Goal: Transaction & Acquisition: Purchase product/service

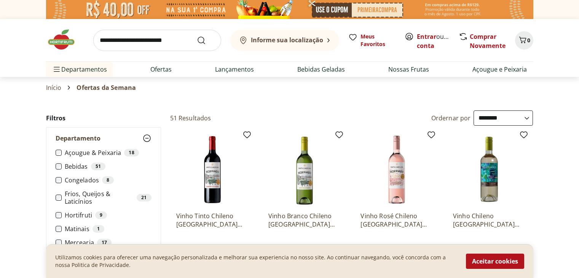
select select "**********"
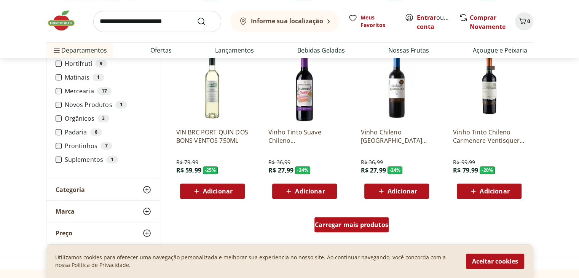
click at [348, 229] on div "Carregar mais produtos" at bounding box center [352, 224] width 74 height 15
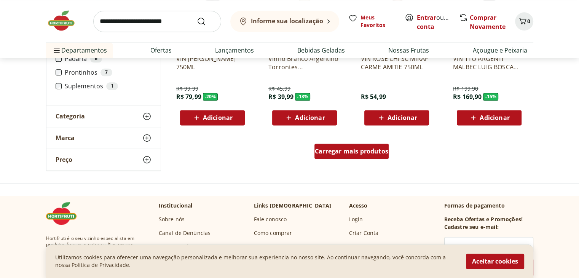
click at [330, 147] on div "Carregar mais produtos" at bounding box center [352, 151] width 74 height 15
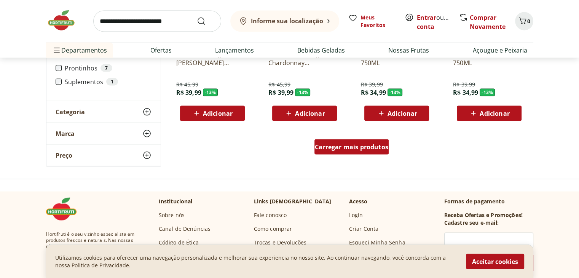
click at [351, 141] on div "Carregar mais produtos" at bounding box center [352, 146] width 74 height 15
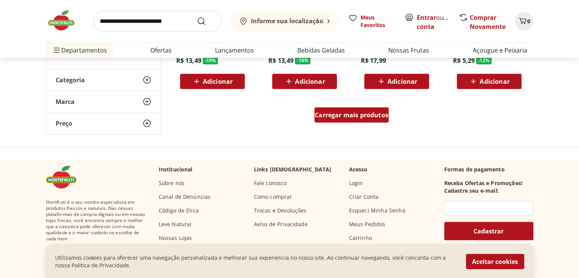
click at [347, 117] on span "Carregar mais produtos" at bounding box center [352, 115] width 74 height 6
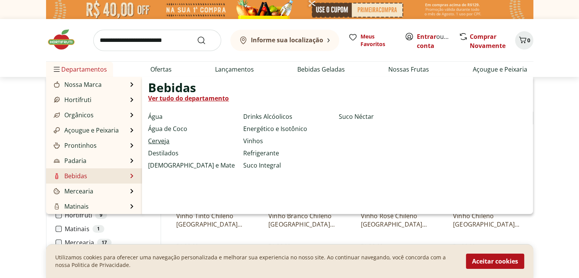
click at [158, 142] on link "Cerveja" at bounding box center [158, 140] width 21 height 9
select select "**********"
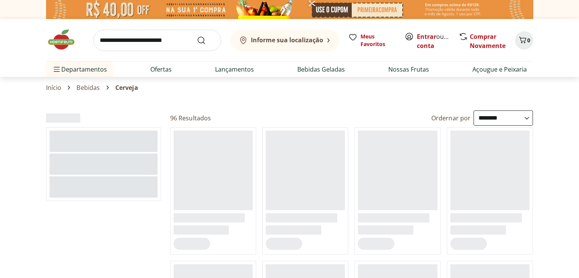
select select "**********"
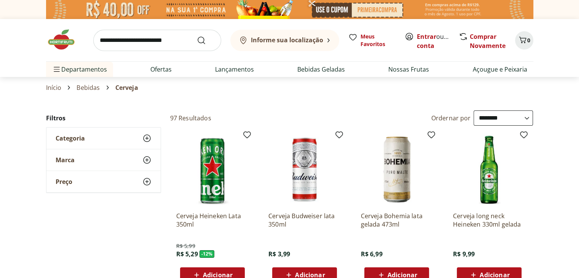
click at [145, 141] on use at bounding box center [146, 138] width 9 height 9
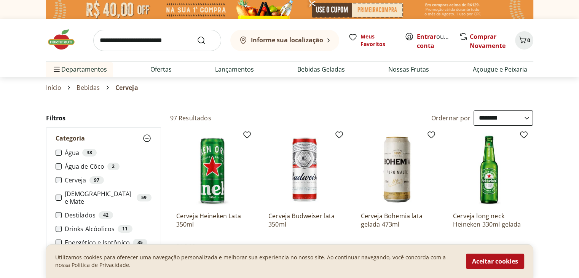
click at [145, 140] on icon at bounding box center [146, 138] width 9 height 9
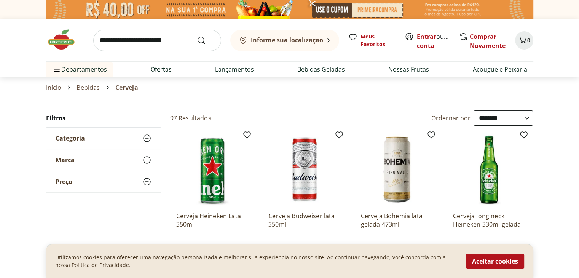
click at [149, 160] on icon at bounding box center [146, 159] width 9 height 9
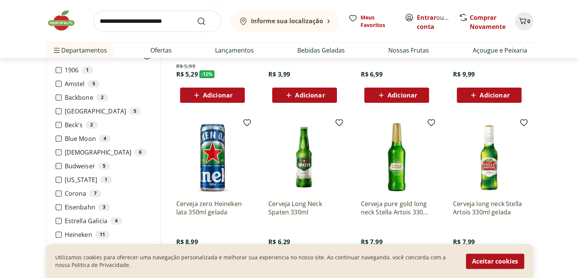
drag, startPoint x: 495, startPoint y: 263, endPoint x: 491, endPoint y: 261, distance: 4.8
click at [493, 262] on button "Aceitar cookies" at bounding box center [495, 261] width 58 height 15
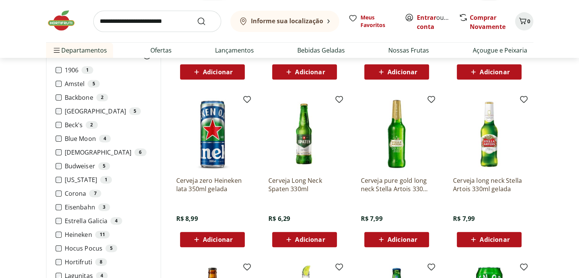
click at [87, 247] on label "Hocus Pocus 5" at bounding box center [108, 249] width 87 height 8
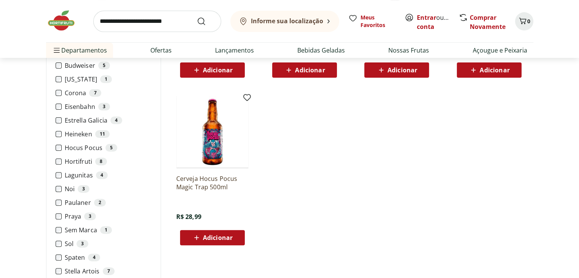
scroll to position [205, 0]
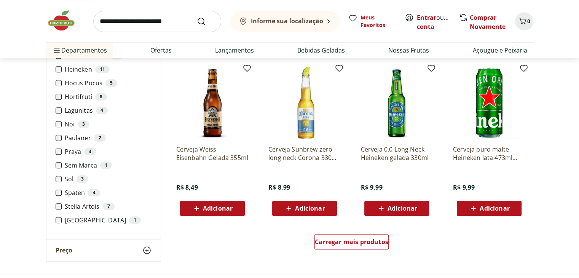
scroll to position [402, 0]
click at [70, 155] on label "Praya 3" at bounding box center [108, 152] width 87 height 8
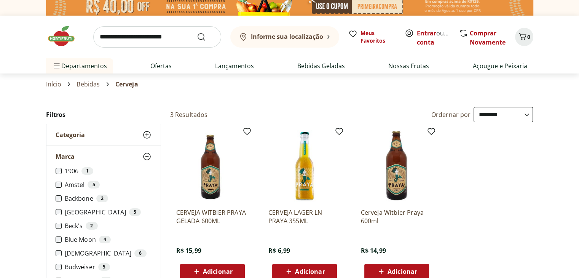
scroll to position [4, 0]
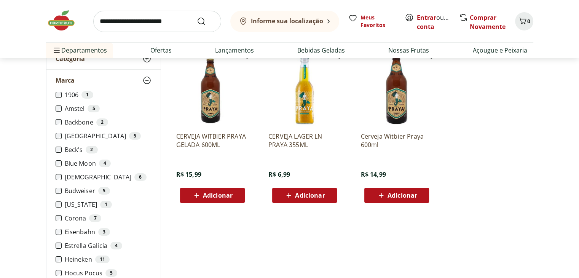
click at [69, 198] on ul "1906 1 Amstel 5 Backbone 2 Baden Baden 5 Beck's 2 Blue Moon 4 Brahma 6 Budweise…" at bounding box center [104, 255] width 96 height 329
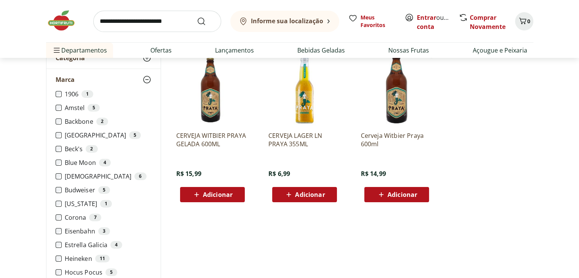
click at [68, 203] on label "[US_STATE] 1" at bounding box center [108, 204] width 87 height 8
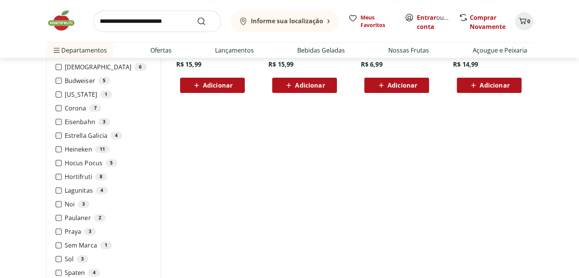
scroll to position [190, 0]
click at [71, 218] on label "Paulaner 2" at bounding box center [108, 218] width 87 height 8
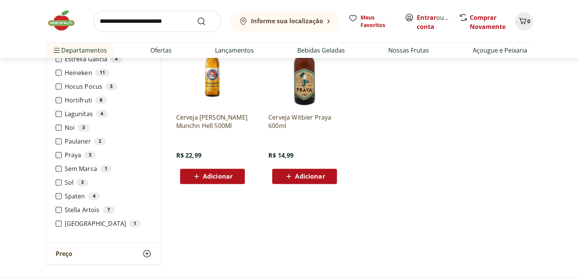
scroll to position [267, 0]
